Goal: Task Accomplishment & Management: Manage account settings

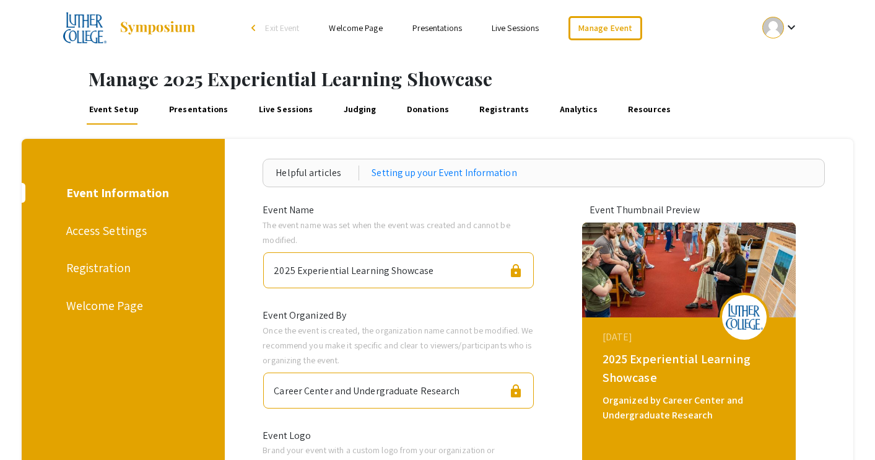
click at [192, 111] on link "Presentations" at bounding box center [198, 110] width 63 height 30
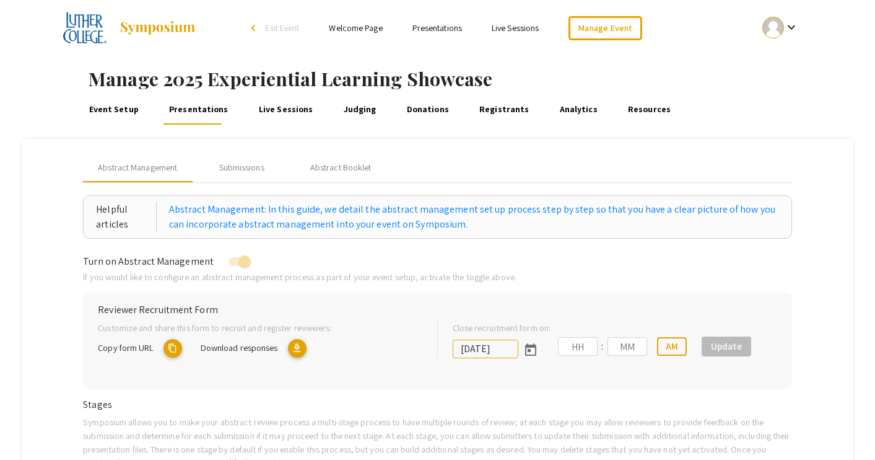
type input "[DATE]"
type input "11"
type input "59"
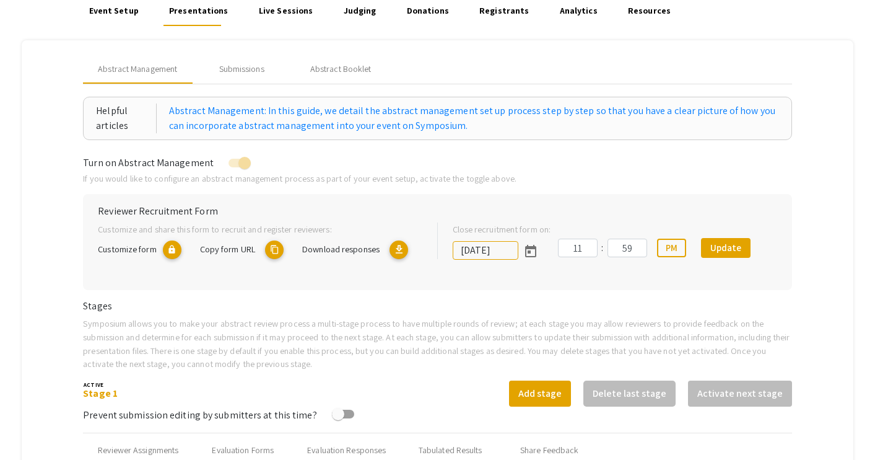
scroll to position [25, 0]
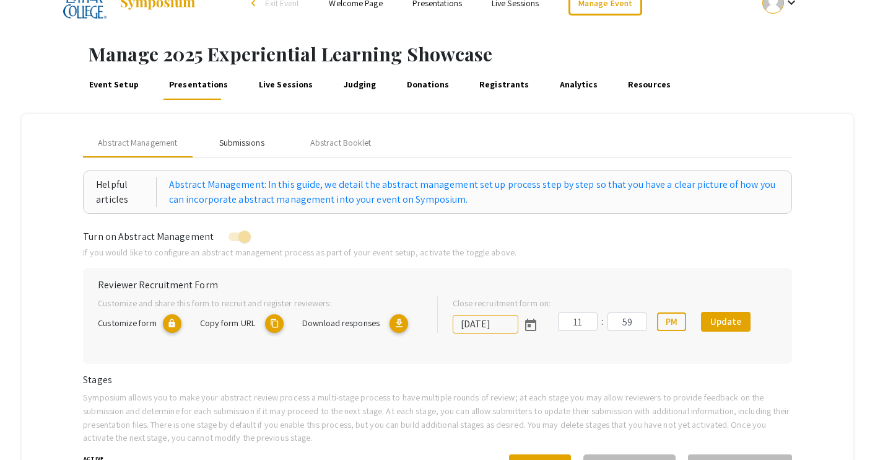
click at [233, 132] on div "Submissions" at bounding box center [241, 143] width 99 height 30
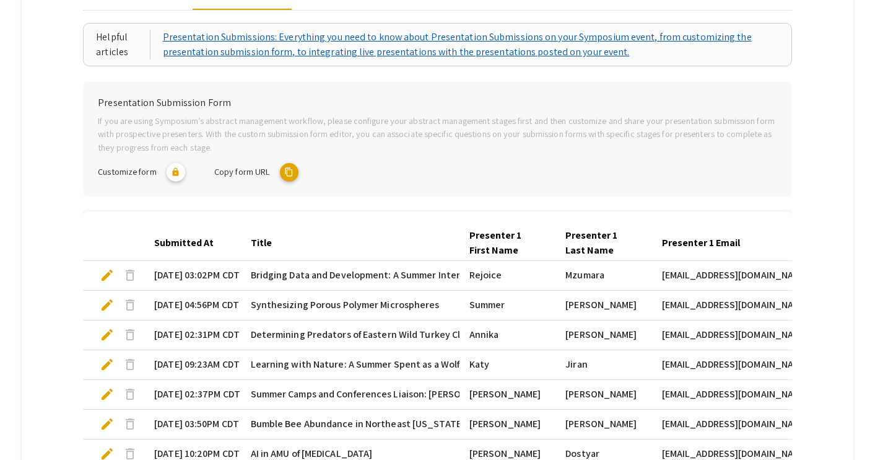
scroll to position [406, 0]
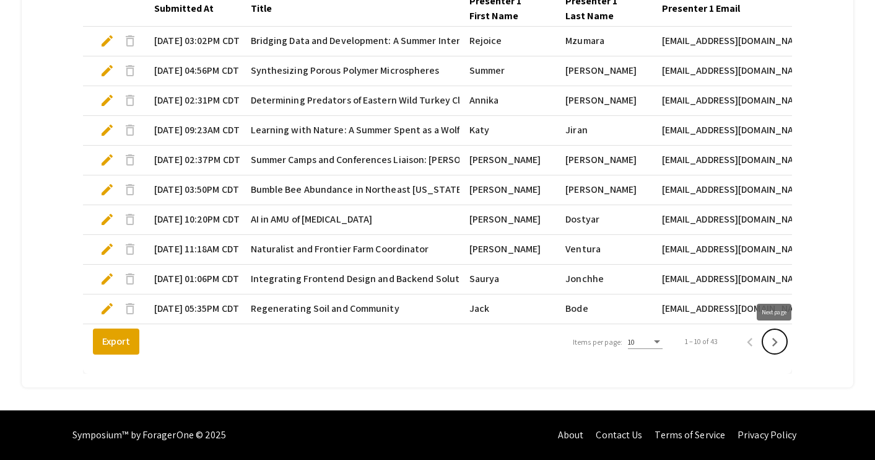
click at [776, 336] on icon "Next page" at bounding box center [774, 341] width 17 height 17
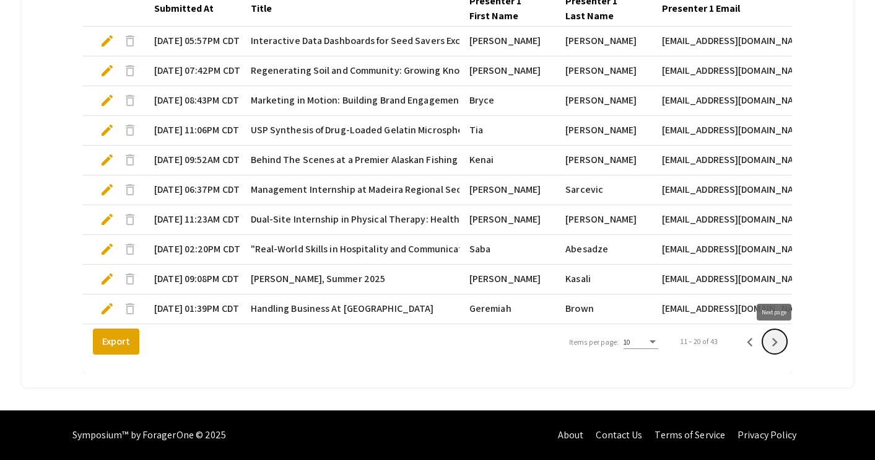
click at [775, 342] on icon "Next page" at bounding box center [775, 342] width 6 height 9
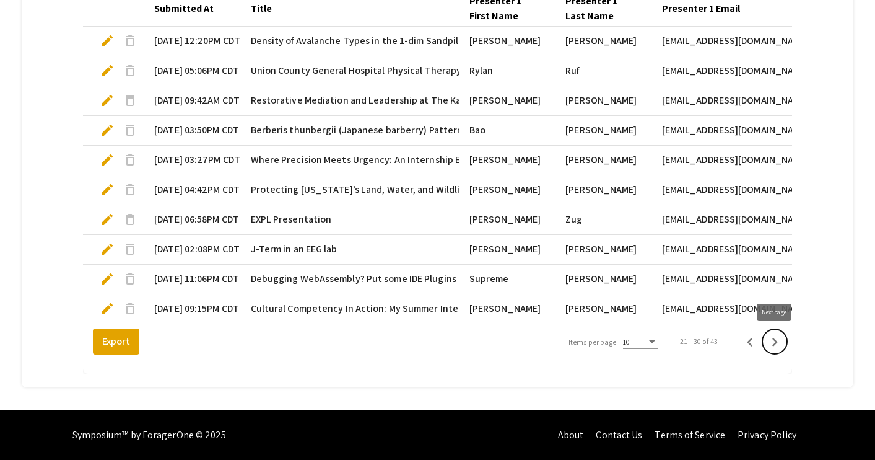
click at [776, 342] on icon "Next page" at bounding box center [775, 342] width 6 height 9
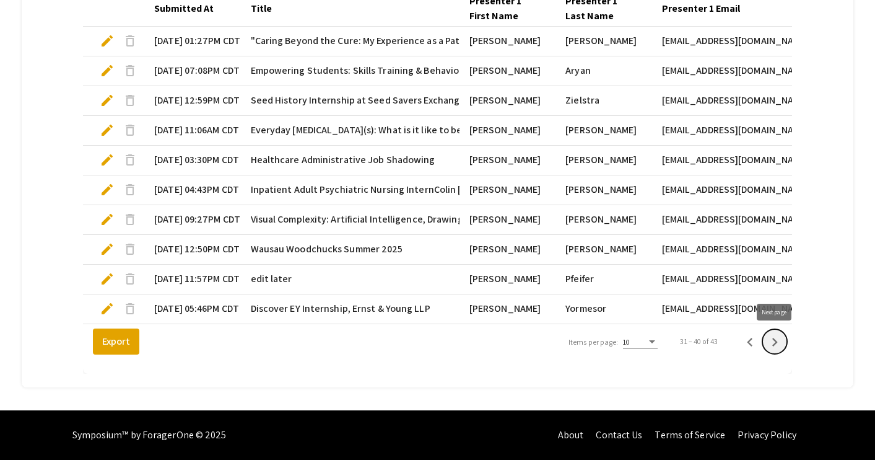
click at [775, 342] on icon "Next page" at bounding box center [774, 341] width 17 height 17
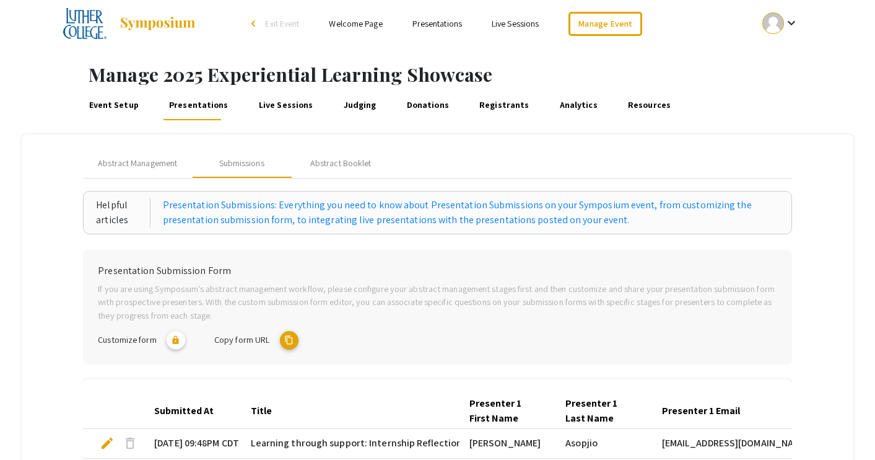
scroll to position [0, 0]
